Goal: Task Accomplishment & Management: Manage account settings

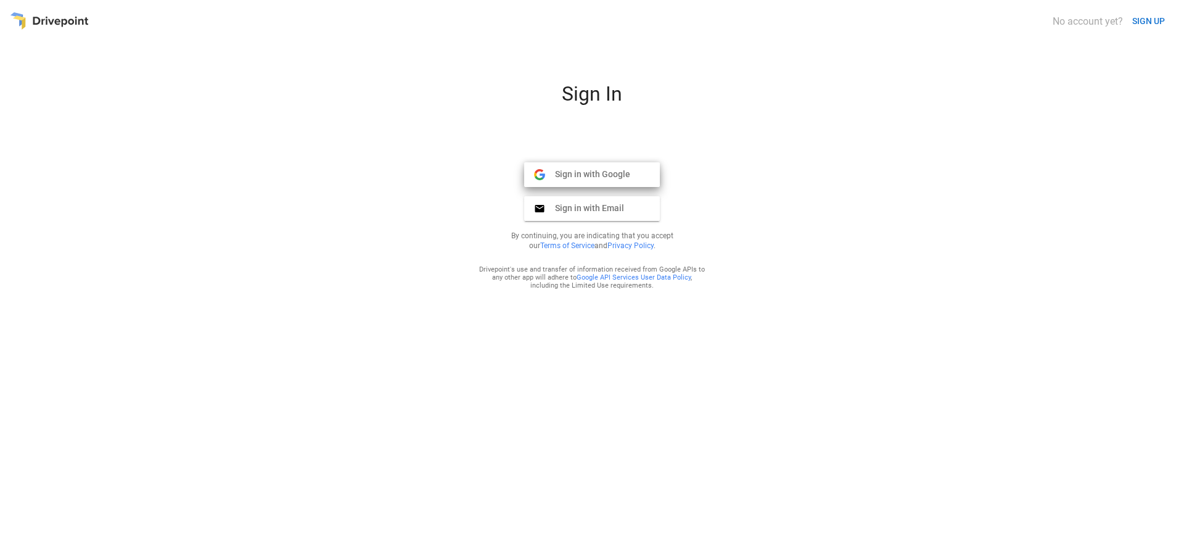
click at [587, 174] on span "Sign in with Google" at bounding box center [587, 173] width 85 height 11
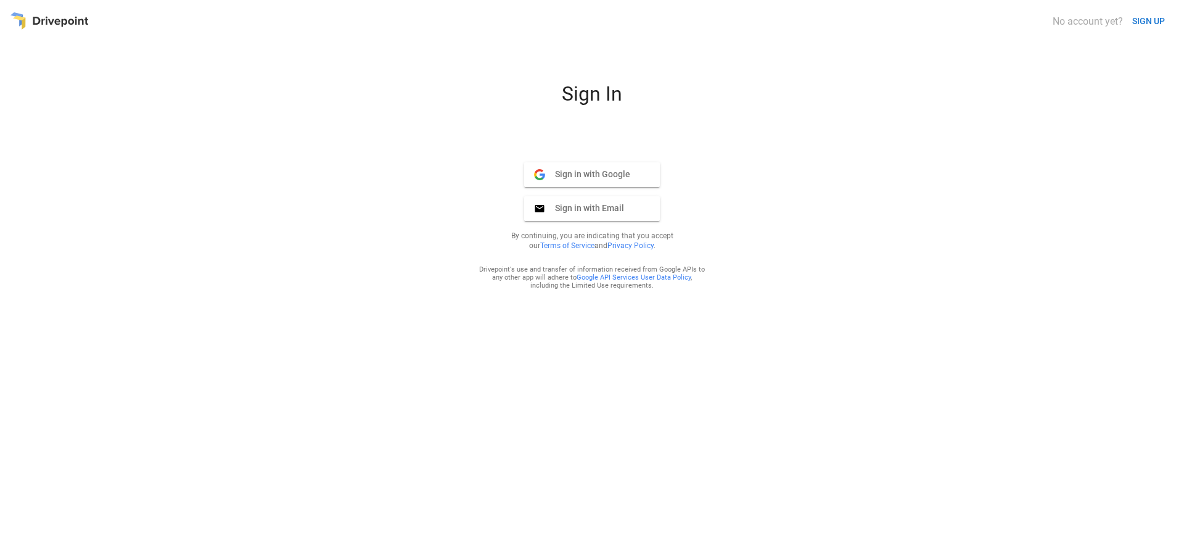
click at [587, 174] on span "Sign in with Google" at bounding box center [587, 173] width 85 height 11
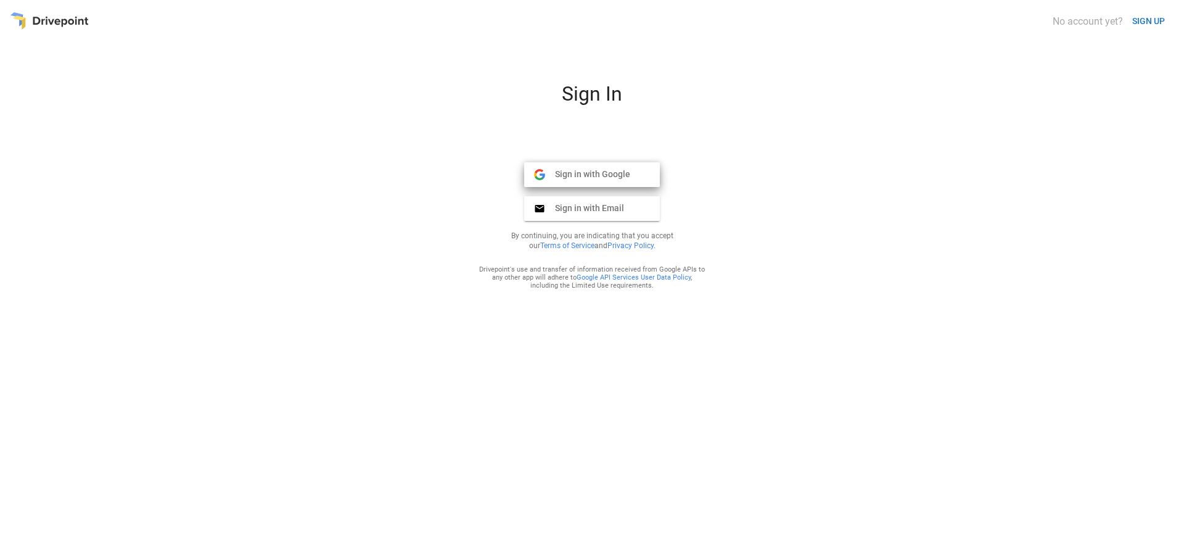
click at [587, 174] on span "Sign in with Google" at bounding box center [587, 173] width 85 height 11
click at [587, 173] on span "Sign in with Google" at bounding box center [587, 173] width 85 height 11
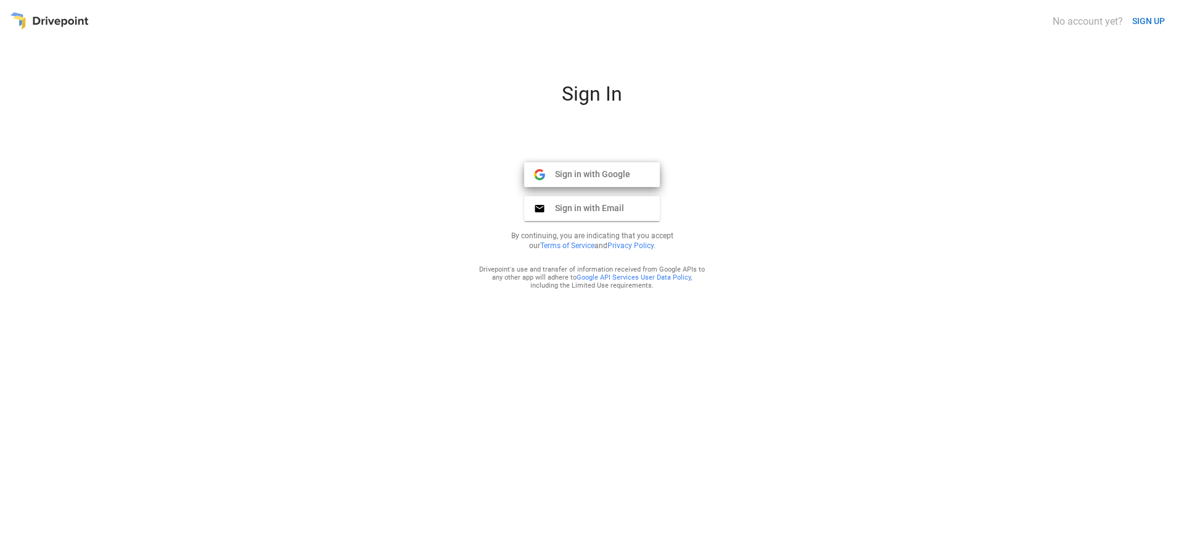
click at [587, 174] on span "Sign in with Google" at bounding box center [587, 173] width 85 height 11
